Goal: Use online tool/utility: Use online tool/utility

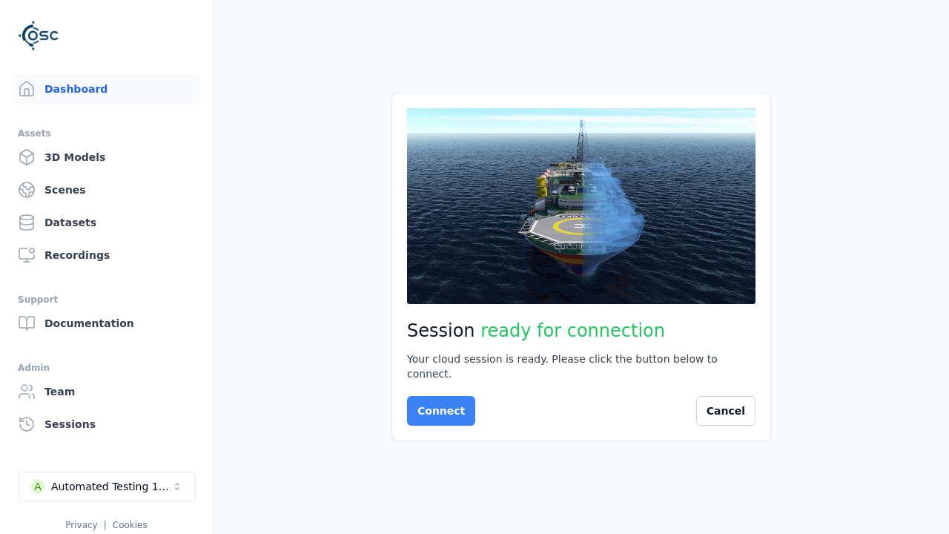
click at [437, 403] on button "Connect" at bounding box center [441, 411] width 68 height 30
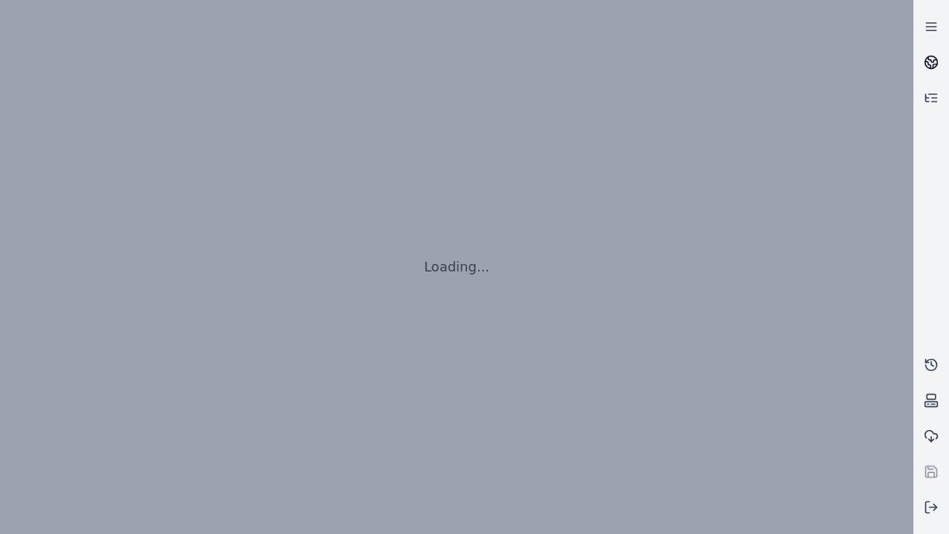
click at [931, 62] on icon at bounding box center [932, 59] width 9 height 5
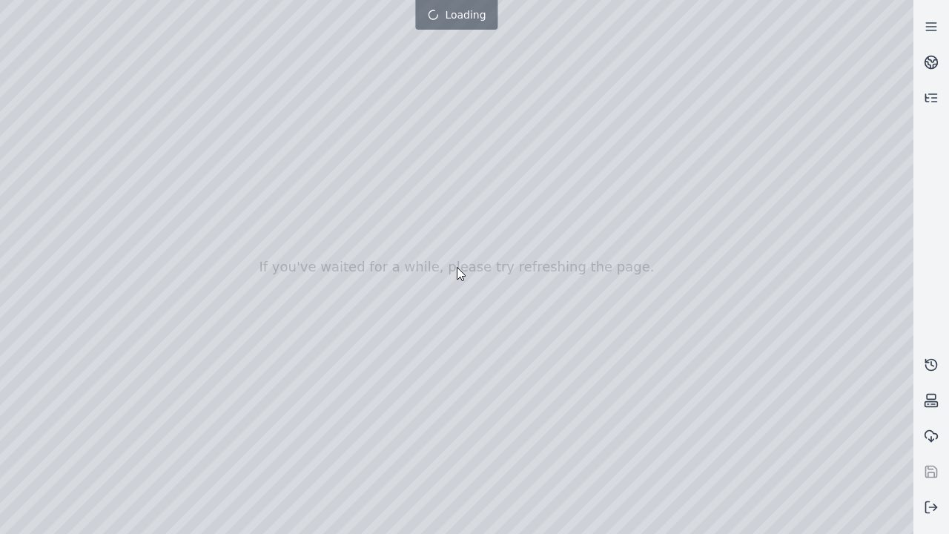
click at [4, 4] on div at bounding box center [456, 267] width 913 height 534
click at [836, 523] on div at bounding box center [456, 267] width 913 height 534
